Goal: Task Accomplishment & Management: Use online tool/utility

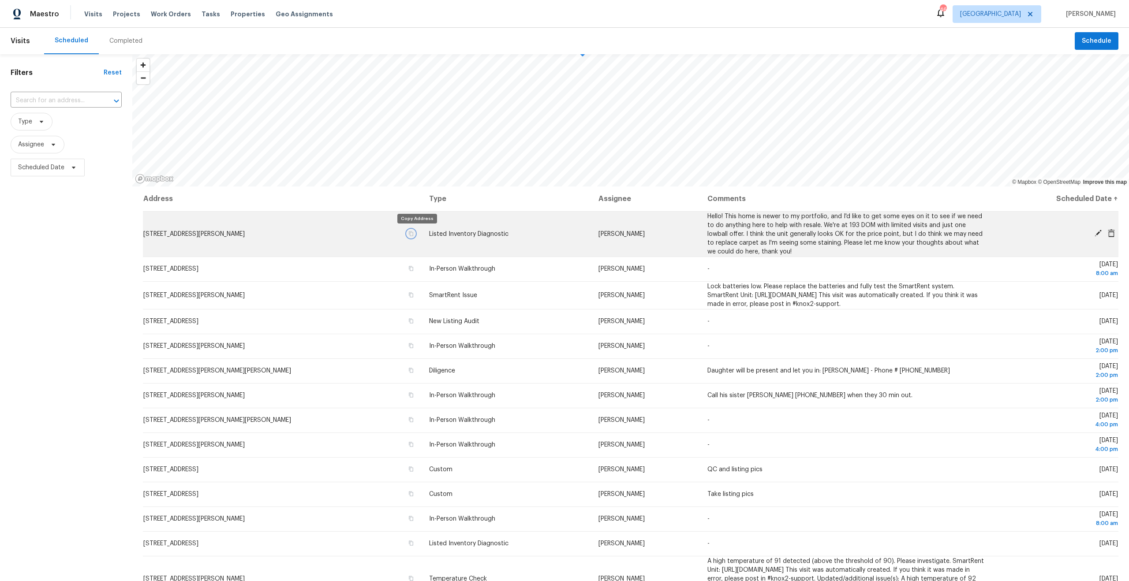
click at [414, 235] on icon "button" at bounding box center [410, 233] width 5 height 5
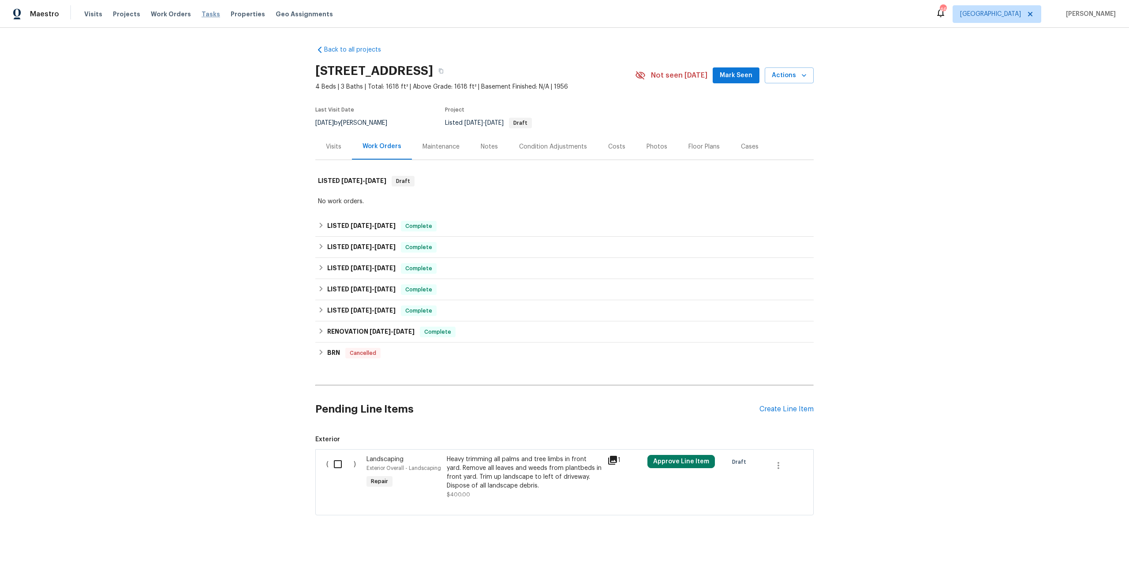
click at [203, 17] on span "Tasks" at bounding box center [210, 14] width 19 height 6
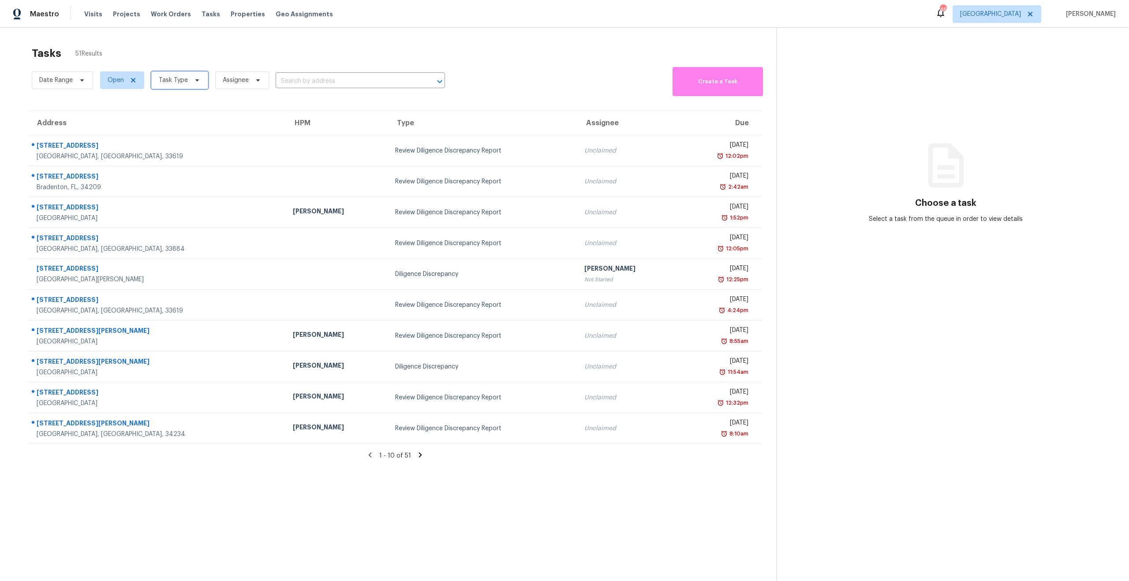
click at [177, 81] on span "Task Type" at bounding box center [173, 80] width 29 height 9
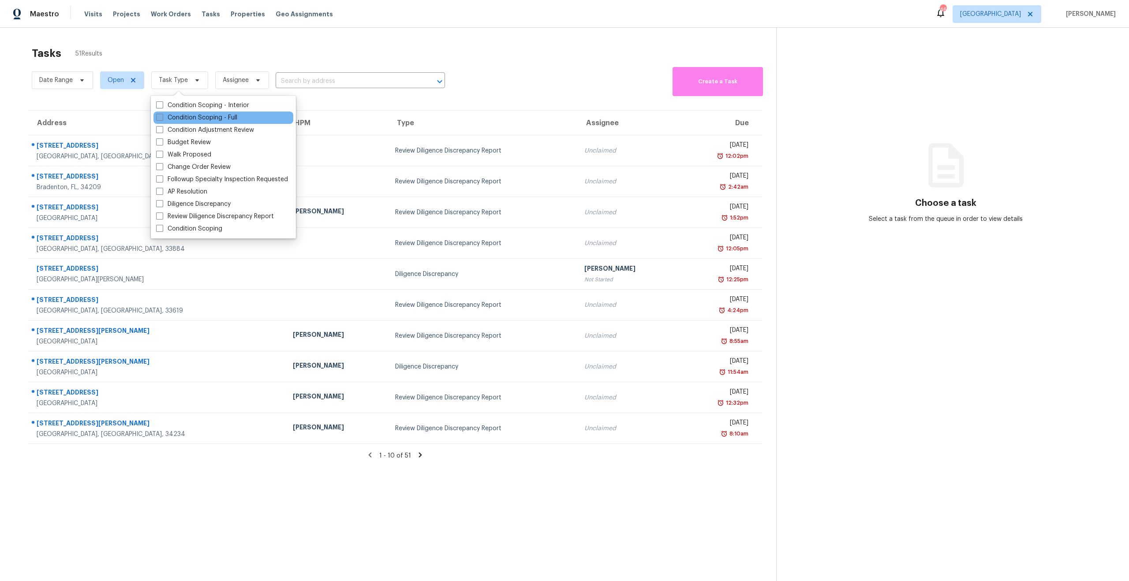
click at [175, 117] on label "Condition Scoping - Full" at bounding box center [196, 117] width 81 height 9
click at [162, 117] on input "Condition Scoping - Full" at bounding box center [159, 116] width 6 height 6
checkbox input "true"
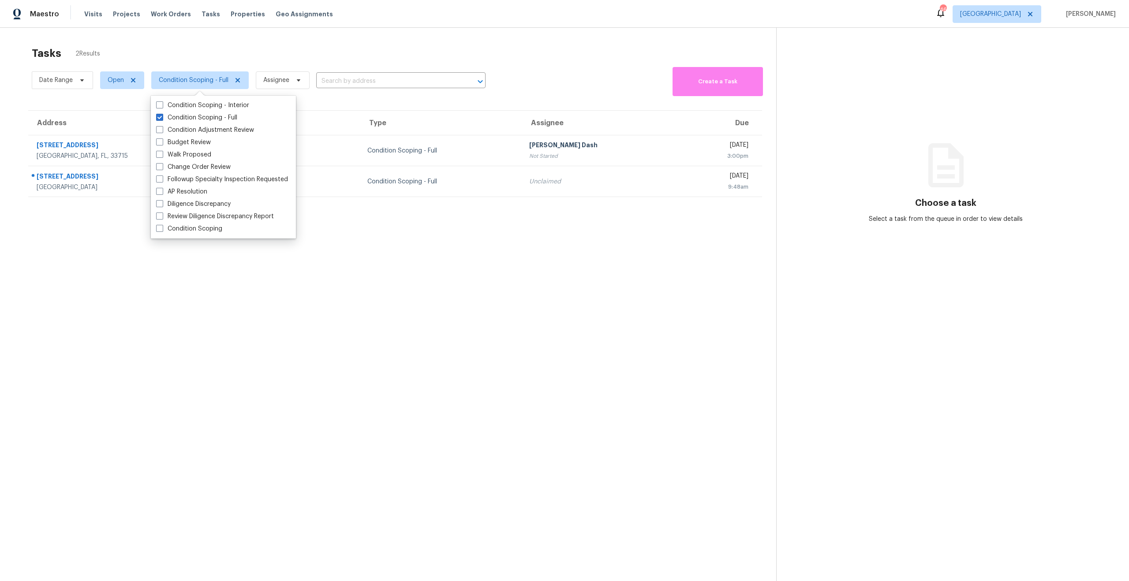
click at [478, 251] on section "Tasks 2 Results Date Range Open Condition Scoping - Full Assignee ​ Create a Ta…" at bounding box center [395, 325] width 762 height 567
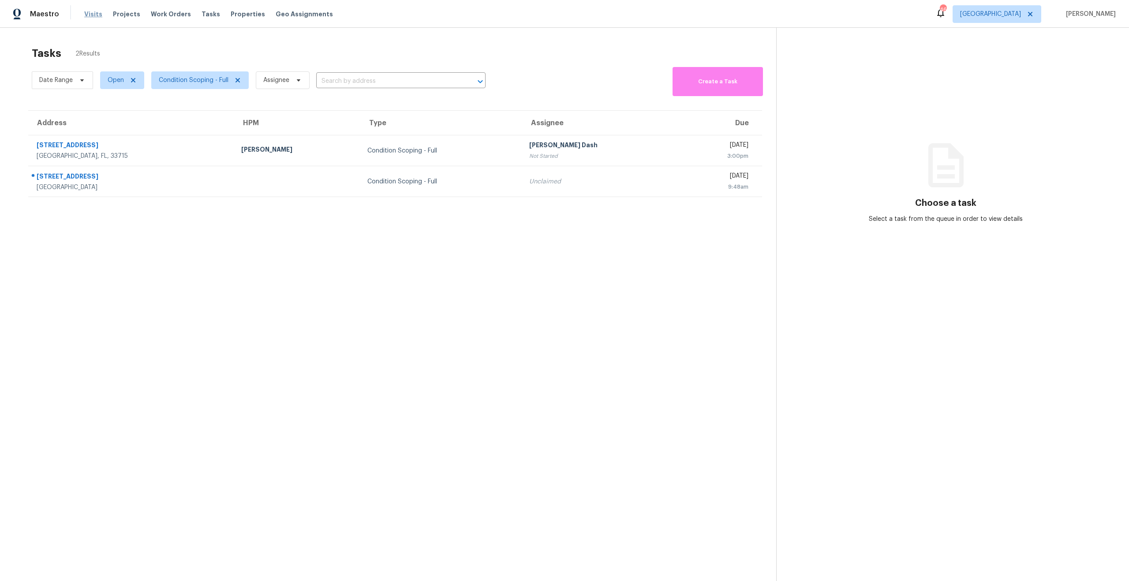
click at [88, 13] on span "Visits" at bounding box center [93, 14] width 18 height 9
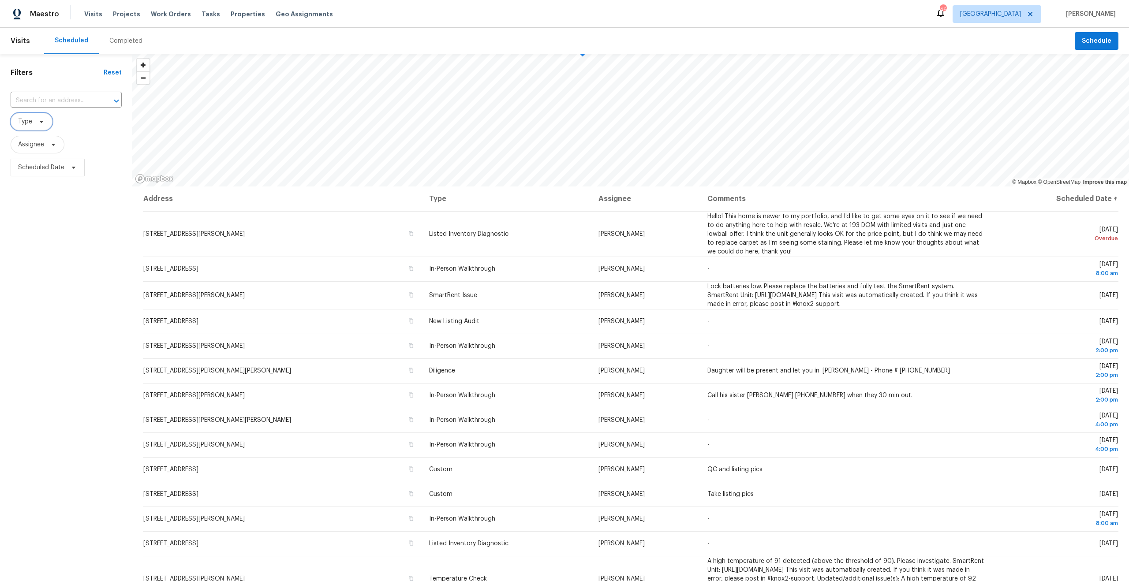
click at [38, 122] on icon at bounding box center [41, 121] width 7 height 7
type input "ex"
click at [56, 183] on label "Virtual Exterior Assessment" at bounding box center [61, 182] width 91 height 9
click at [22, 183] on input "Virtual Exterior Assessment" at bounding box center [19, 181] width 6 height 6
checkbox input "true"
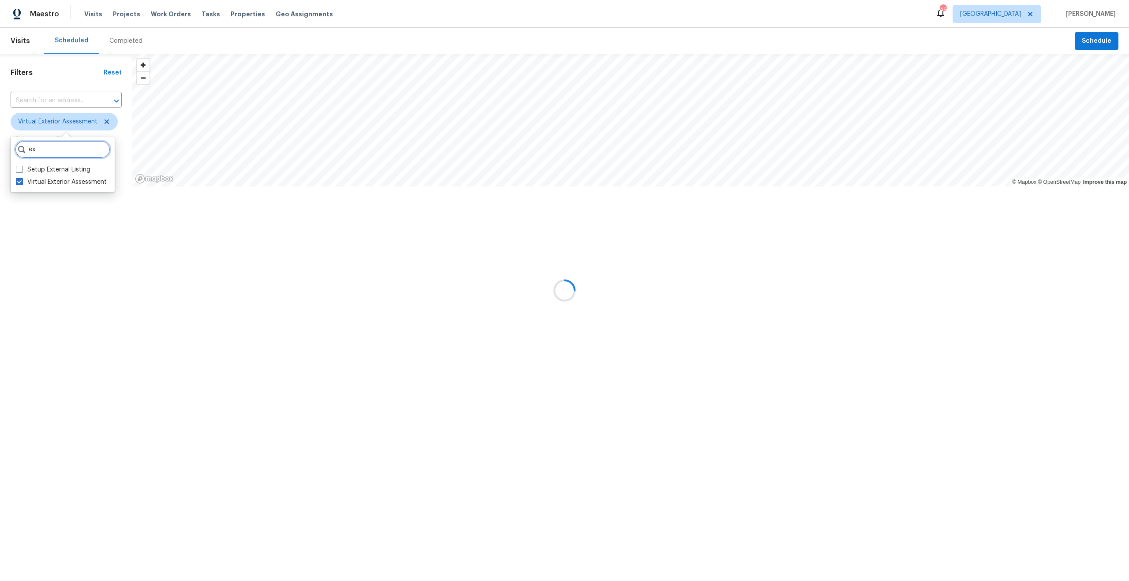
click at [57, 149] on input "ex" at bounding box center [62, 150] width 95 height 18
type input "e"
type input "ful"
click at [65, 173] on label "Full On-Site Assessment" at bounding box center [57, 169] width 82 height 9
click at [22, 171] on input "Full On-Site Assessment" at bounding box center [19, 168] width 6 height 6
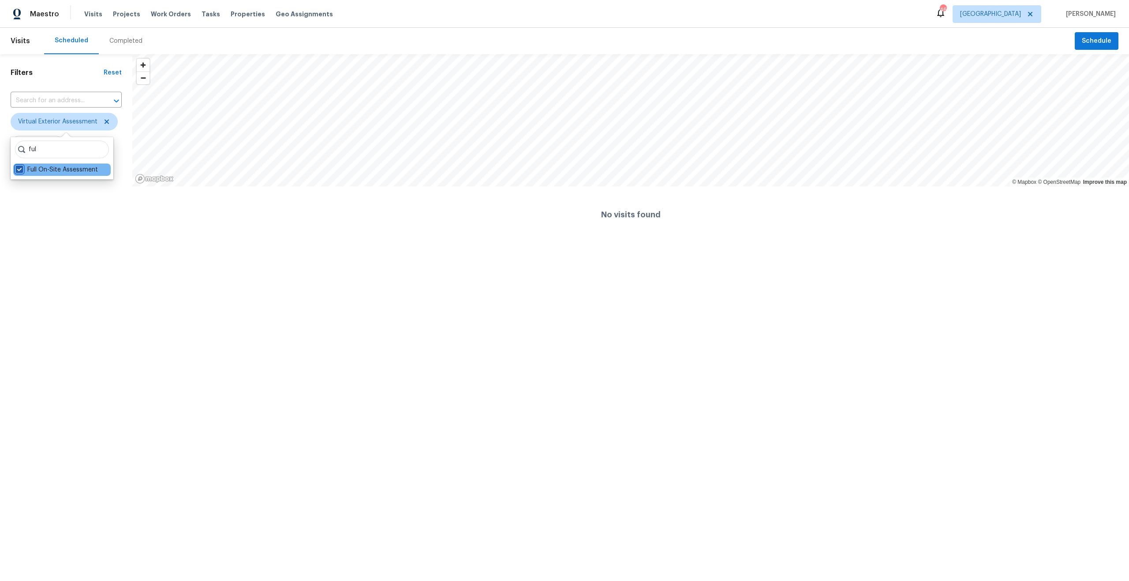
checkbox input "true"
click at [62, 151] on input "ful" at bounding box center [62, 150] width 94 height 18
type input "f"
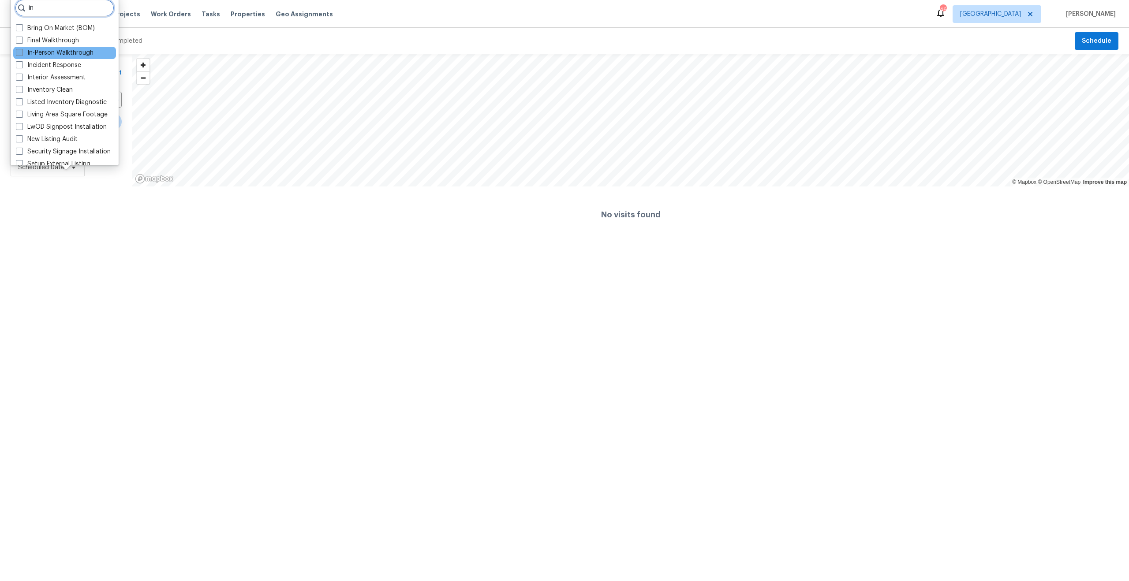
type input "in"
click at [47, 53] on label "In-Person Walkthrough" at bounding box center [55, 52] width 78 height 9
click at [22, 53] on input "In-Person Walkthrough" at bounding box center [19, 51] width 6 height 6
checkbox input "true"
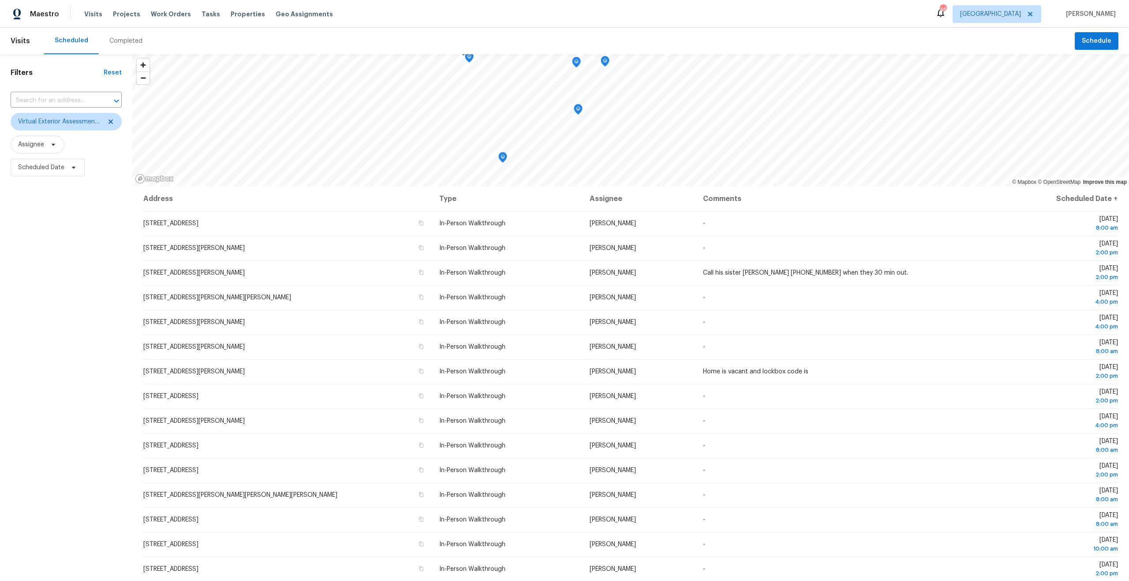
click at [67, 300] on div "Filters Reset ​ Virtual Exterior Assessment + 2 Assignee Scheduled Date" at bounding box center [66, 352] width 132 height 597
click at [61, 119] on span "Virtual Exterior Assessment + 2" at bounding box center [59, 121] width 83 height 9
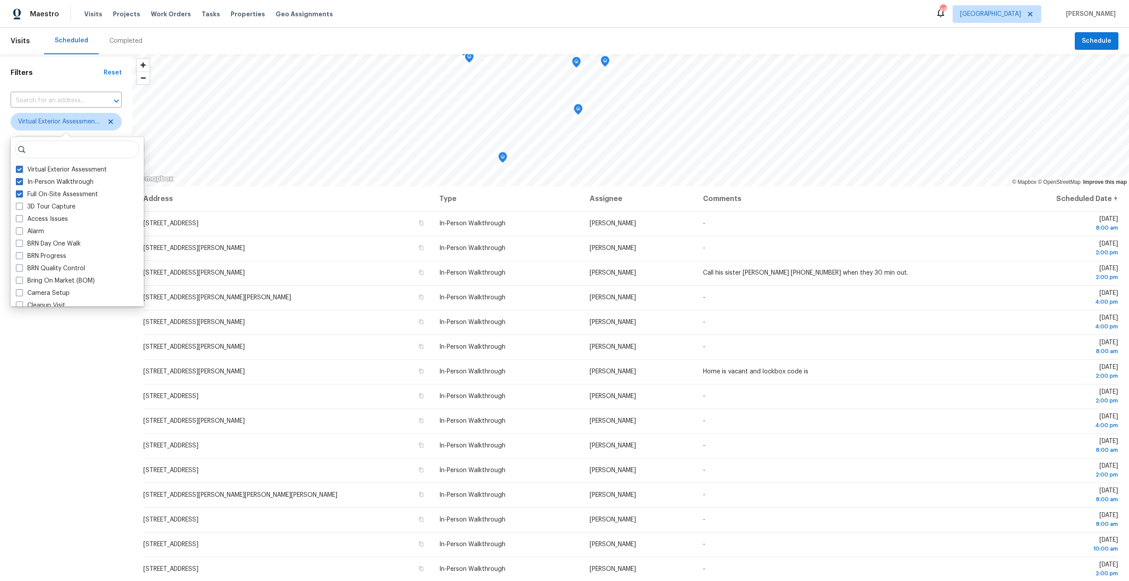
click at [53, 392] on div "Filters Reset ​ Virtual Exterior Assessment + 2 Assignee Scheduled Date" at bounding box center [66, 352] width 132 height 597
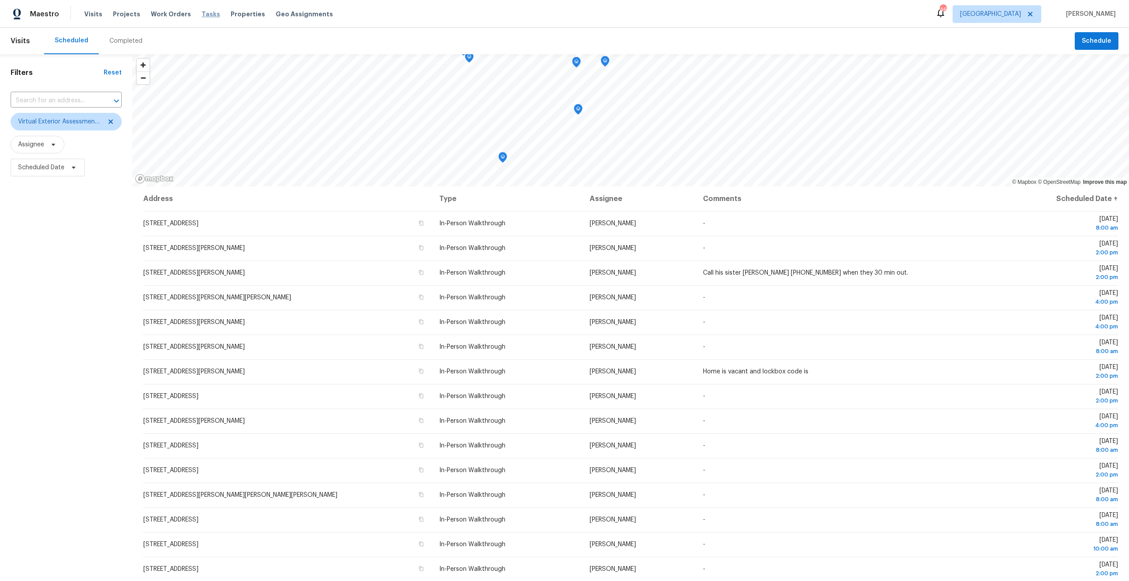
click at [202, 12] on span "Tasks" at bounding box center [210, 14] width 19 height 6
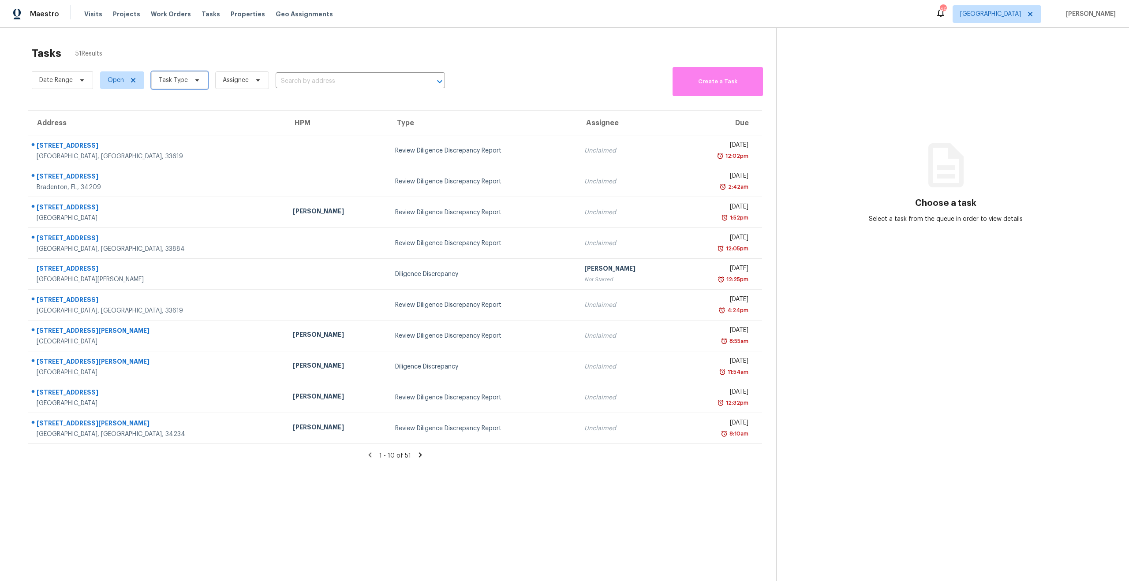
click at [187, 82] on span "Task Type" at bounding box center [179, 80] width 57 height 18
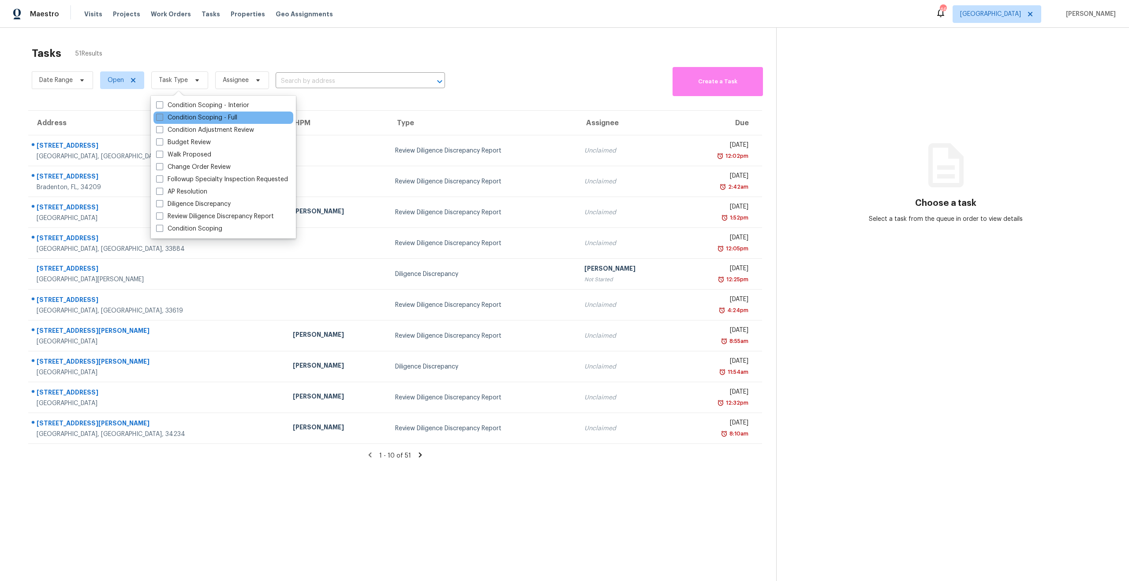
click at [166, 120] on label "Condition Scoping - Full" at bounding box center [196, 117] width 81 height 9
click at [162, 119] on input "Condition Scoping - Full" at bounding box center [159, 116] width 6 height 6
checkbox input "true"
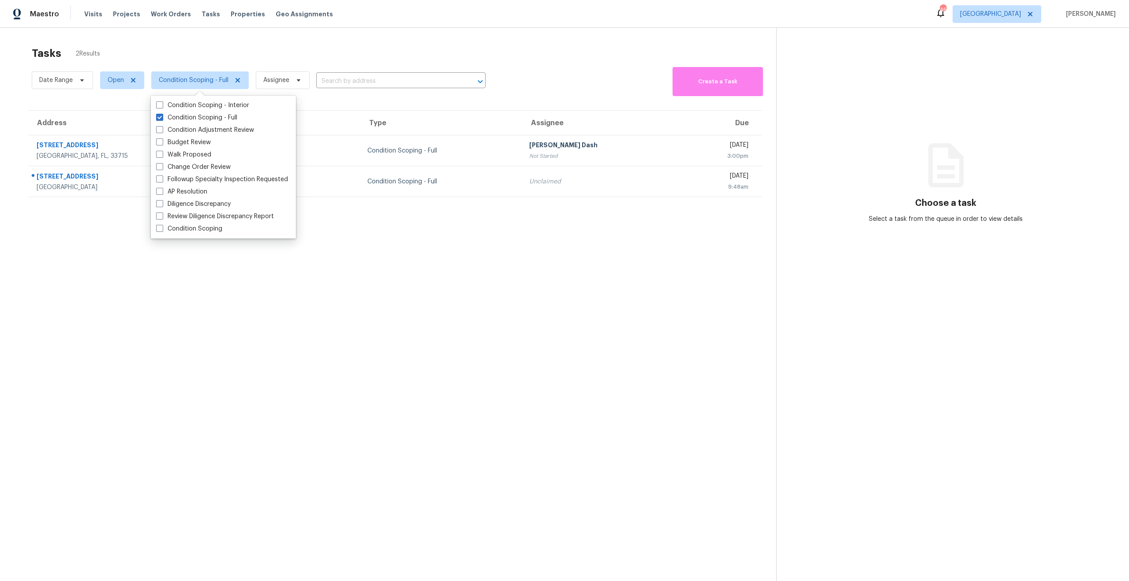
click at [400, 227] on section "Tasks 2 Results Date Range Open Condition Scoping - Full Assignee ​ Create a Ta…" at bounding box center [395, 325] width 762 height 567
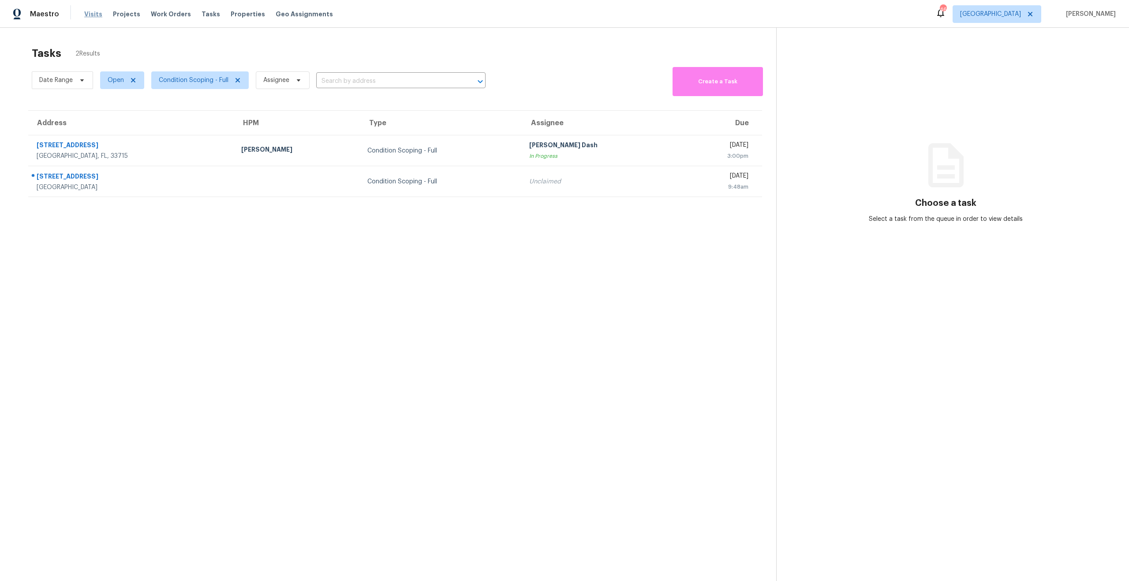
click at [90, 17] on span "Visits" at bounding box center [93, 14] width 18 height 9
